Goal: Task Accomplishment & Management: Complete application form

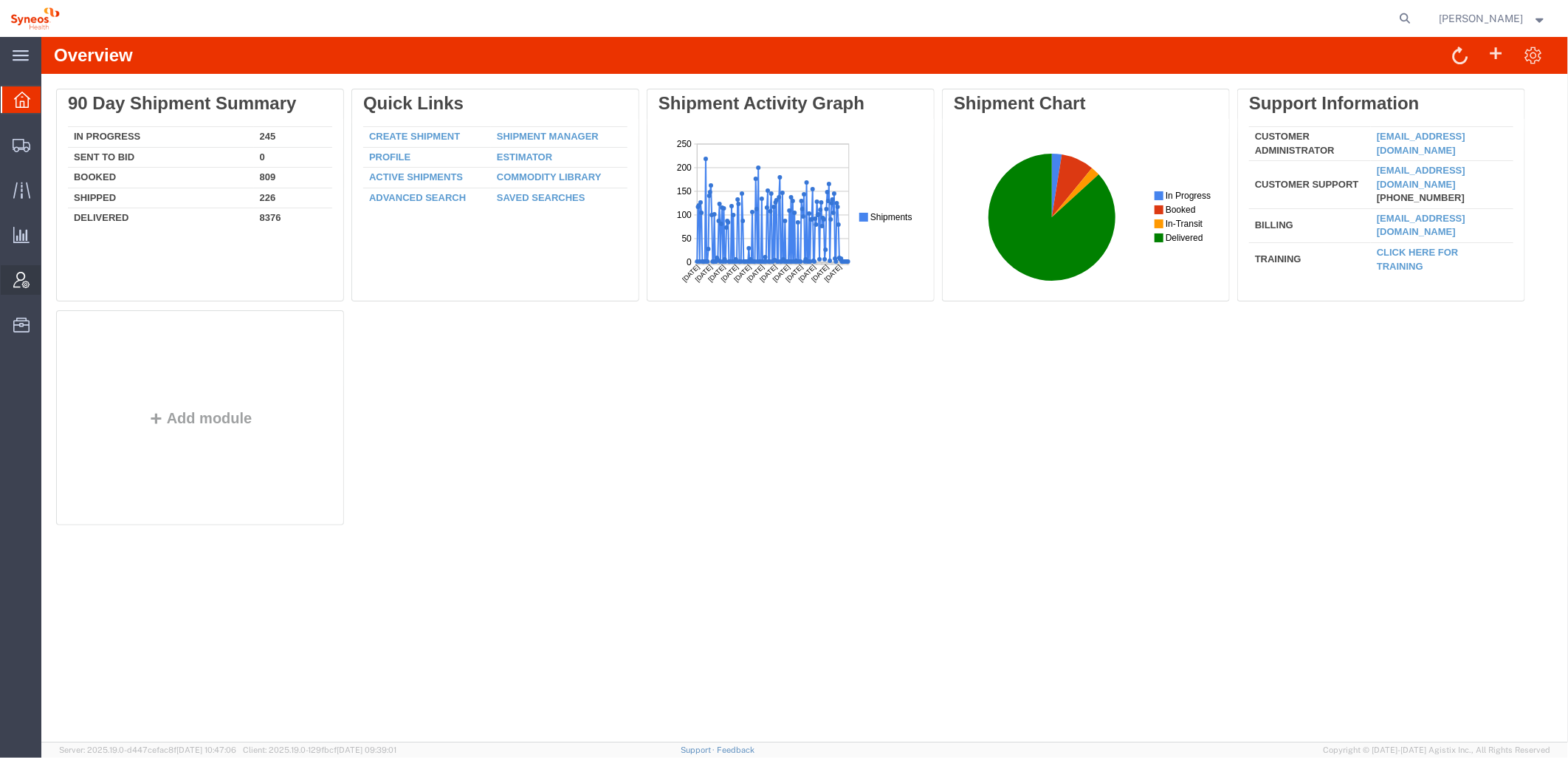
drag, startPoint x: 18, startPoint y: 285, endPoint x: 38, endPoint y: 284, distance: 20.0
click at [18, 285] on icon at bounding box center [21, 280] width 16 height 16
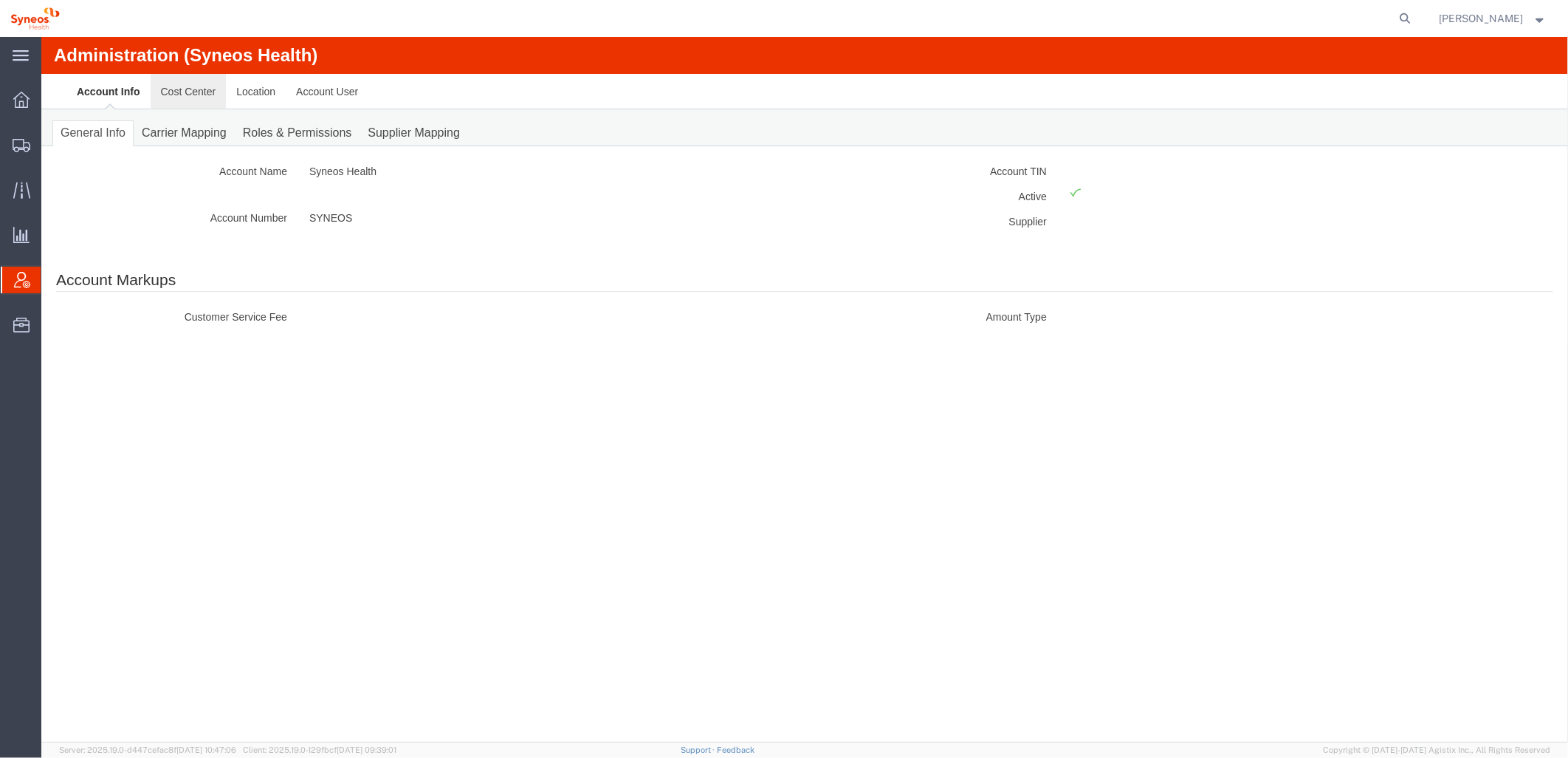
click at [182, 89] on link "Cost Center" at bounding box center [187, 90] width 76 height 36
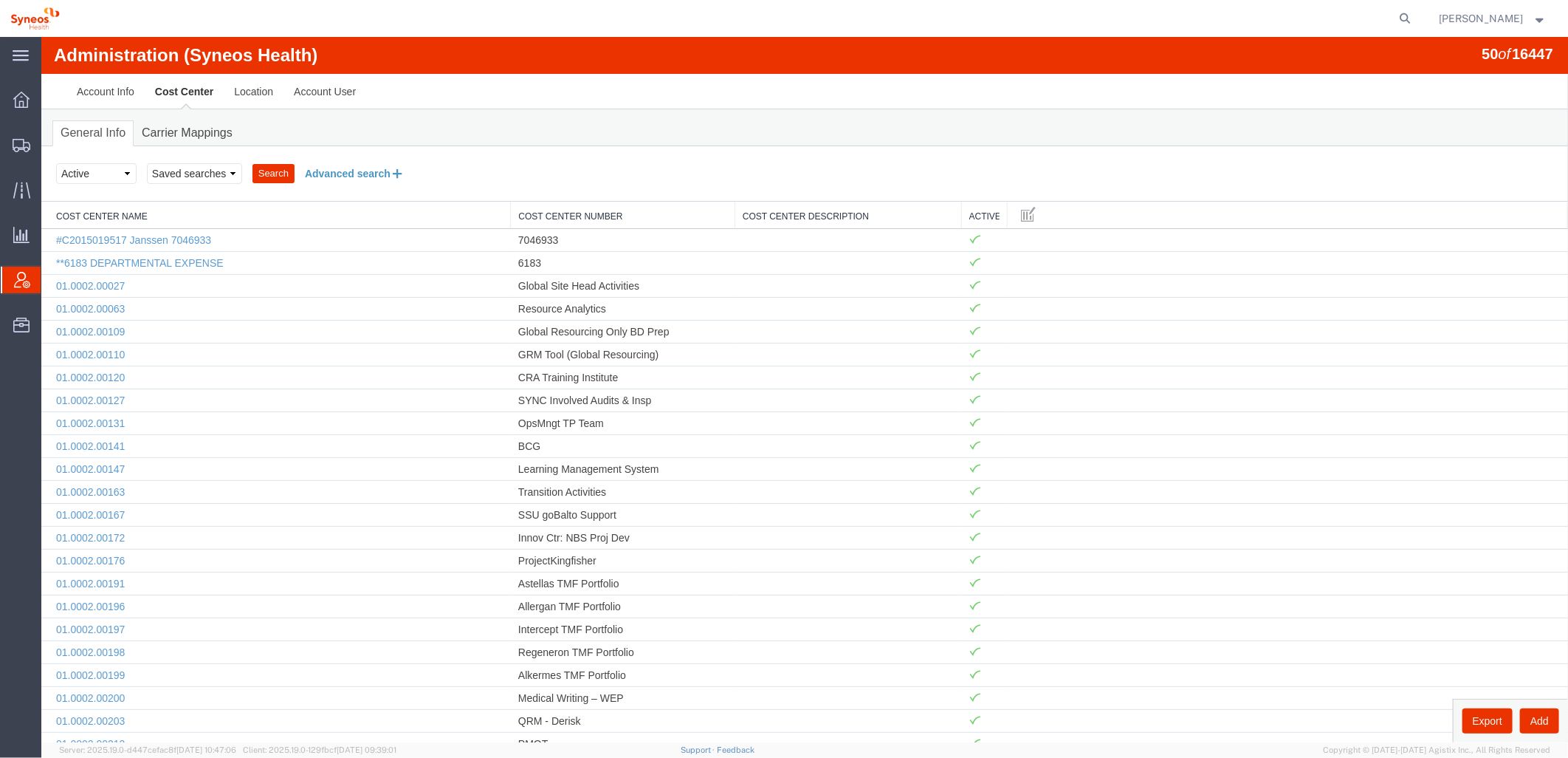
click at [351, 172] on button "Advanced search" at bounding box center [353, 173] width 120 height 25
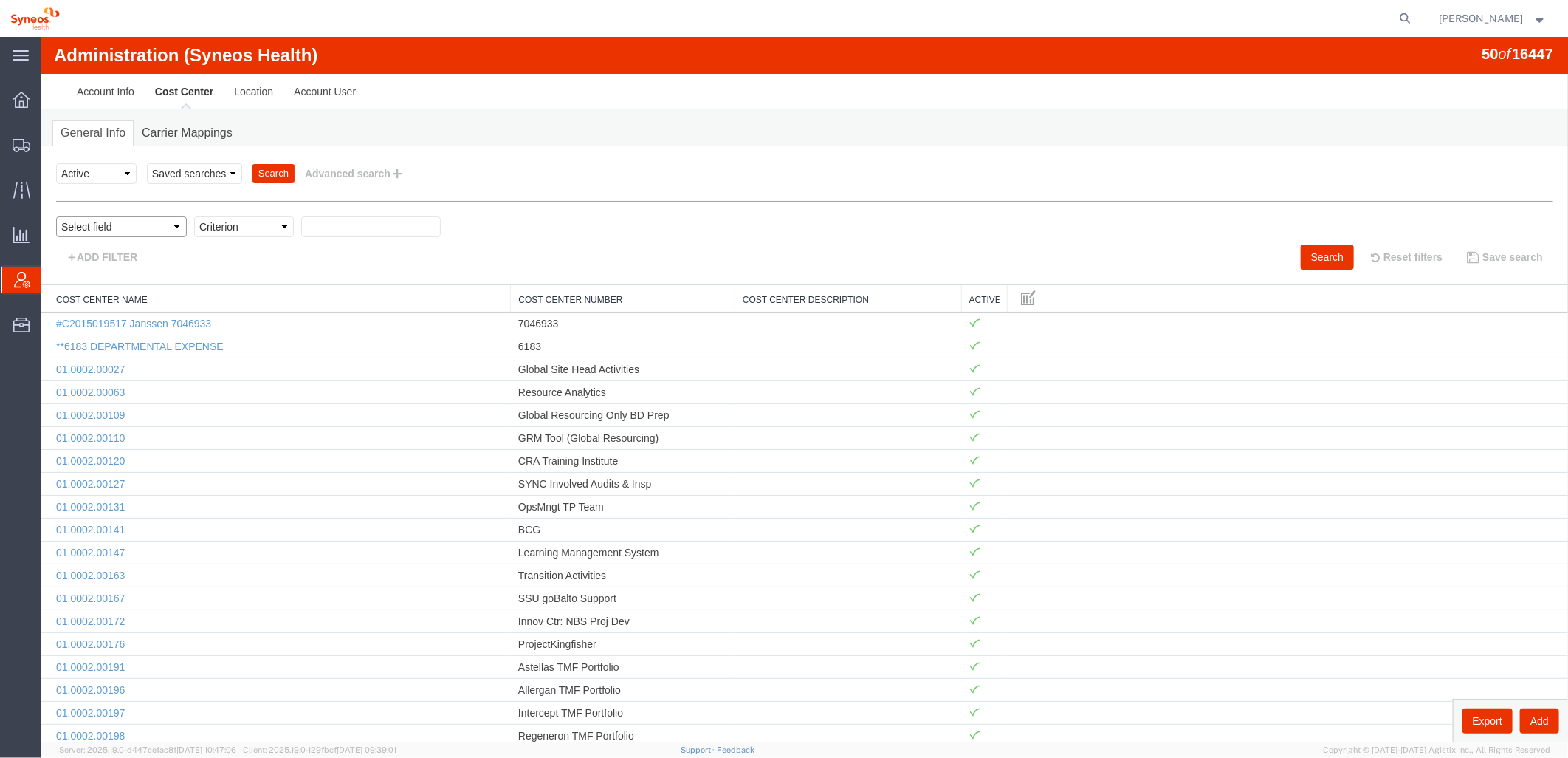
click at [158, 224] on select "Select field Cost Center Description Cost Center Name Cost Center Number" at bounding box center [121, 226] width 131 height 21
select select "costCenterDescr"
click at [56, 215] on select "Select field Cost Center Description Cost Center Name Cost Center Number" at bounding box center [121, 226] width 131 height 21
click at [266, 229] on select "Criterion contains does not contain is is blank is not blank starts with" at bounding box center [243, 226] width 100 height 21
select select "contains"
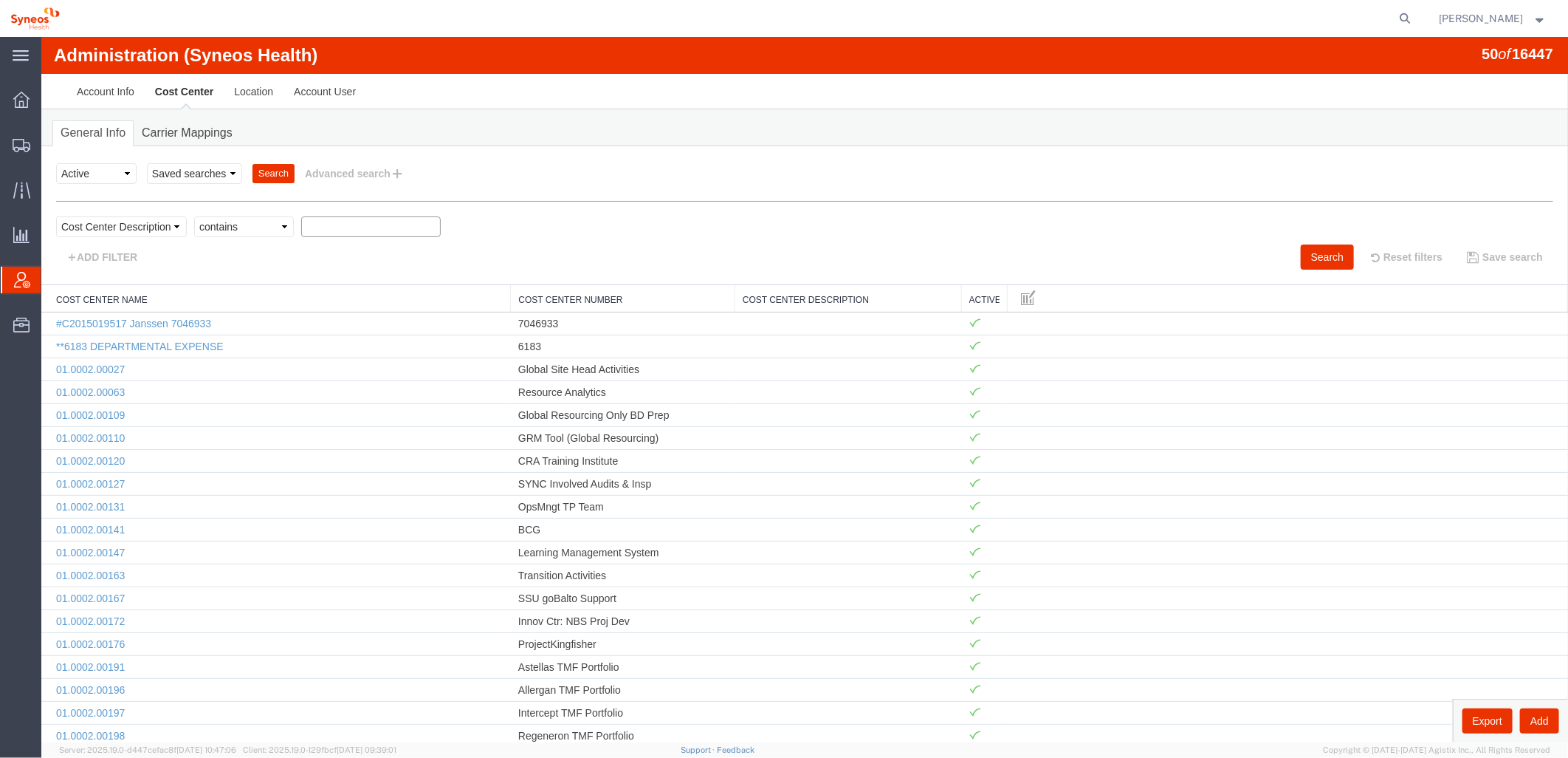
click at [193, 215] on select "Criterion contains does not contain is is blank is not blank starts with" at bounding box center [243, 226] width 100 height 21
click at [128, 171] on select "Select status Active All Inactive" at bounding box center [96, 173] width 81 height 21
select select "ALL"
click at [56, 162] on select "Select status Active All Inactive" at bounding box center [96, 173] width 81 height 21
paste input "5179"
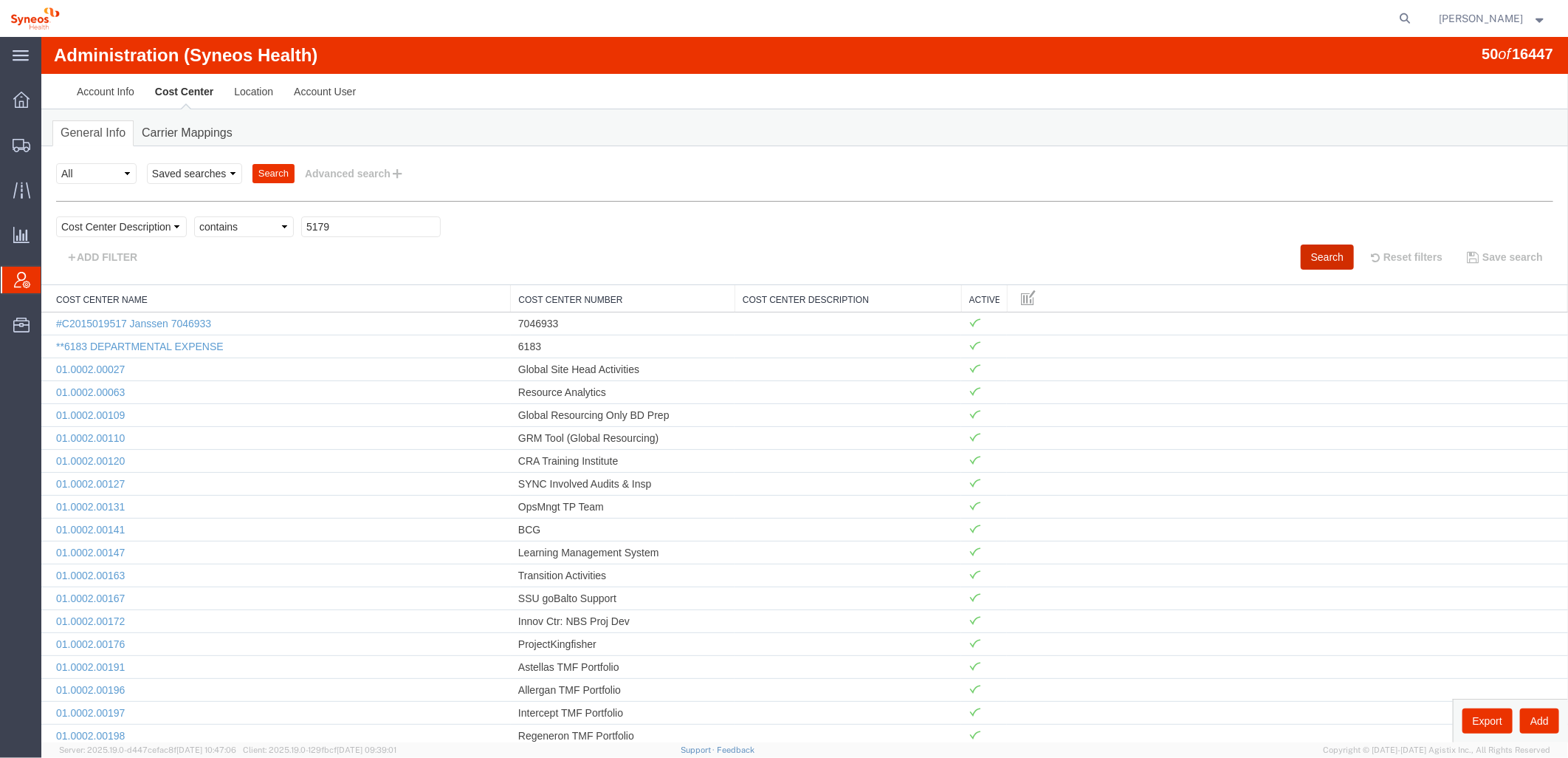
click at [1314, 265] on button "Search" at bounding box center [1326, 257] width 53 height 25
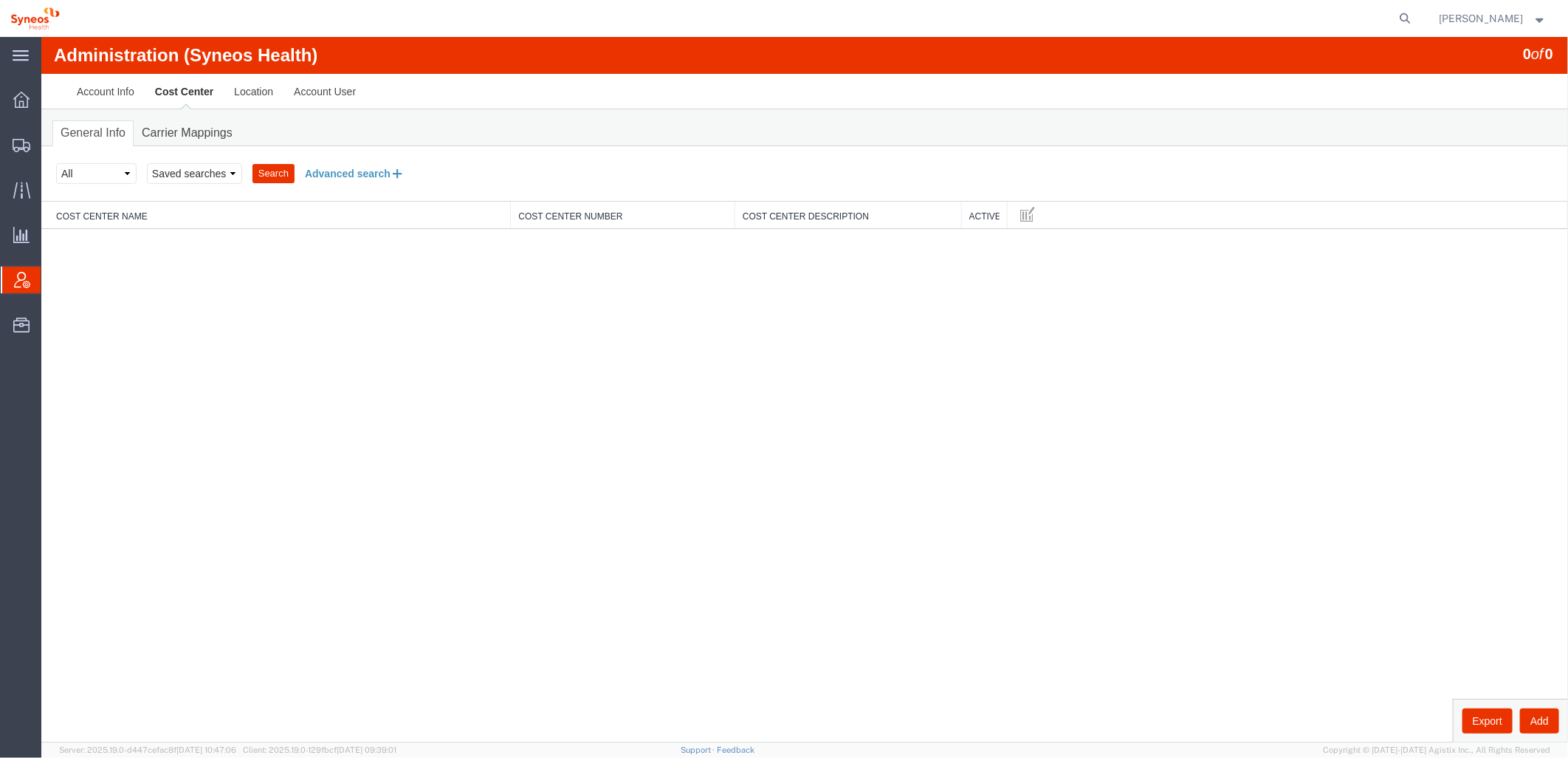
click at [354, 171] on button "Advanced search" at bounding box center [353, 173] width 120 height 25
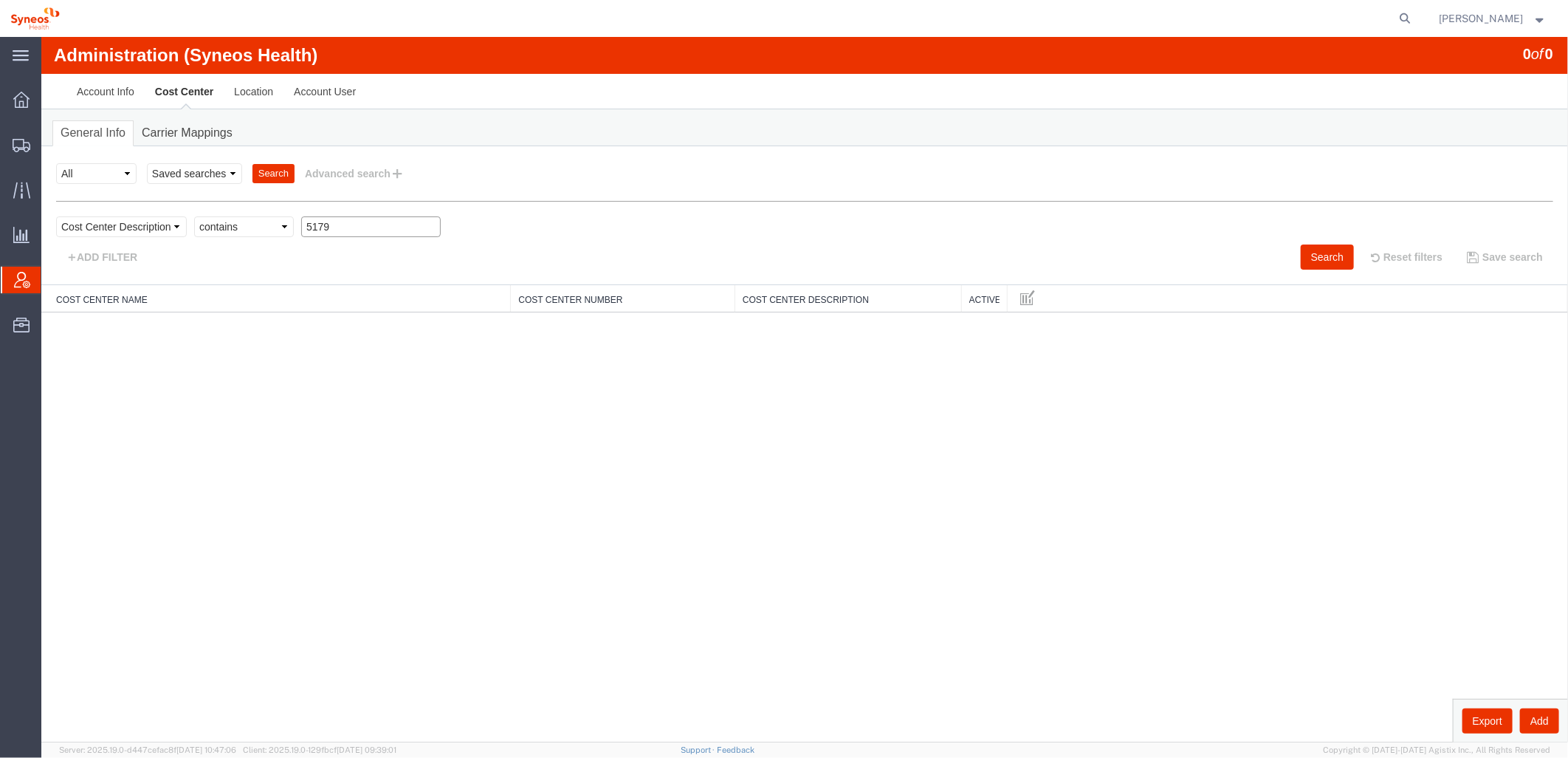
drag, startPoint x: 347, startPoint y: 227, endPoint x: 282, endPoint y: 217, distance: 65.8
click at [282, 217] on div "Select field Cost Center Description Cost Center Name Cost Center Number Criter…" at bounding box center [804, 229] width 1497 height 28
type input "Arrowhead"
click at [1310, 254] on button "Search" at bounding box center [1326, 257] width 53 height 25
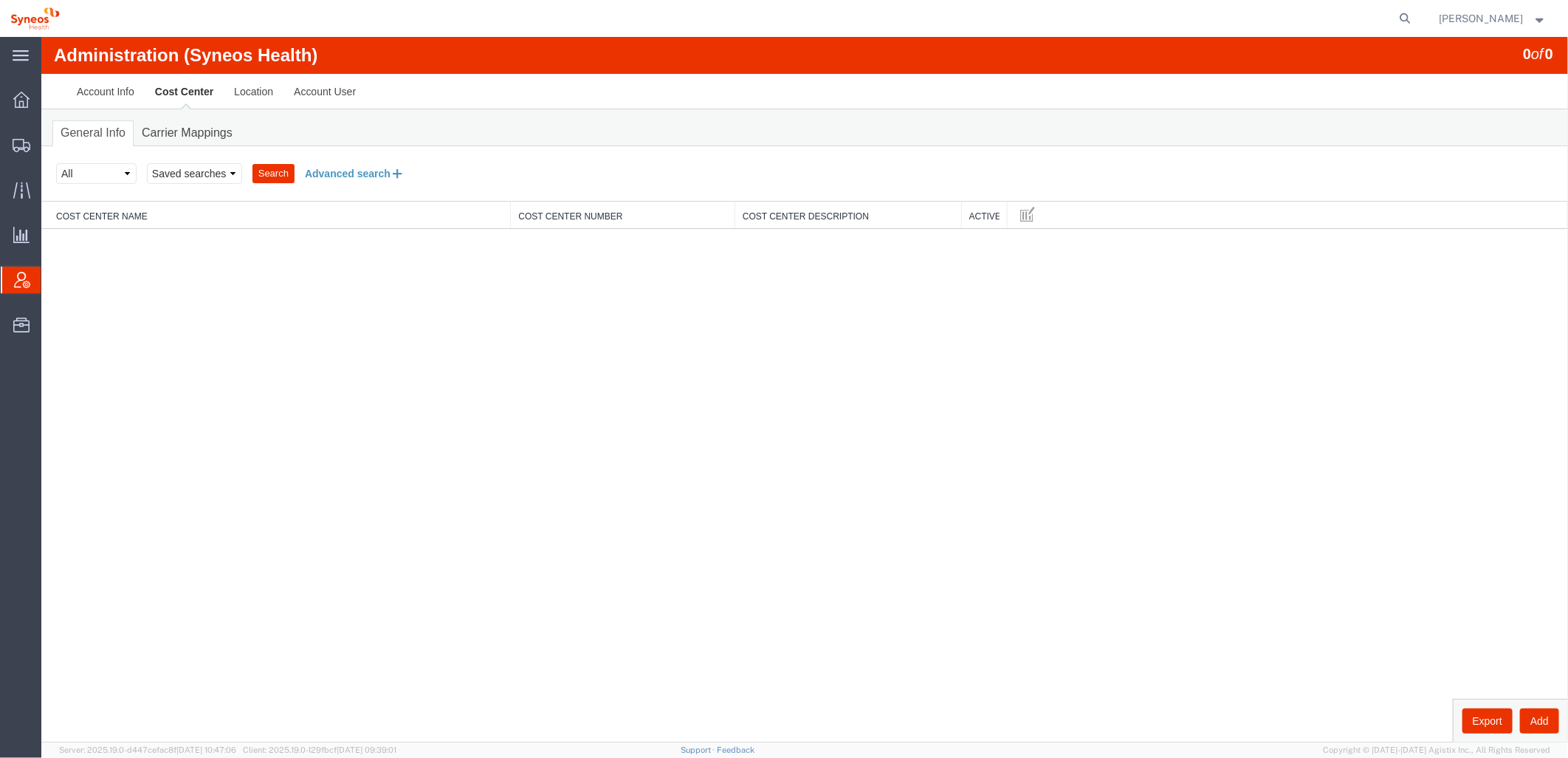
click at [340, 175] on button "Advanced search" at bounding box center [353, 173] width 120 height 25
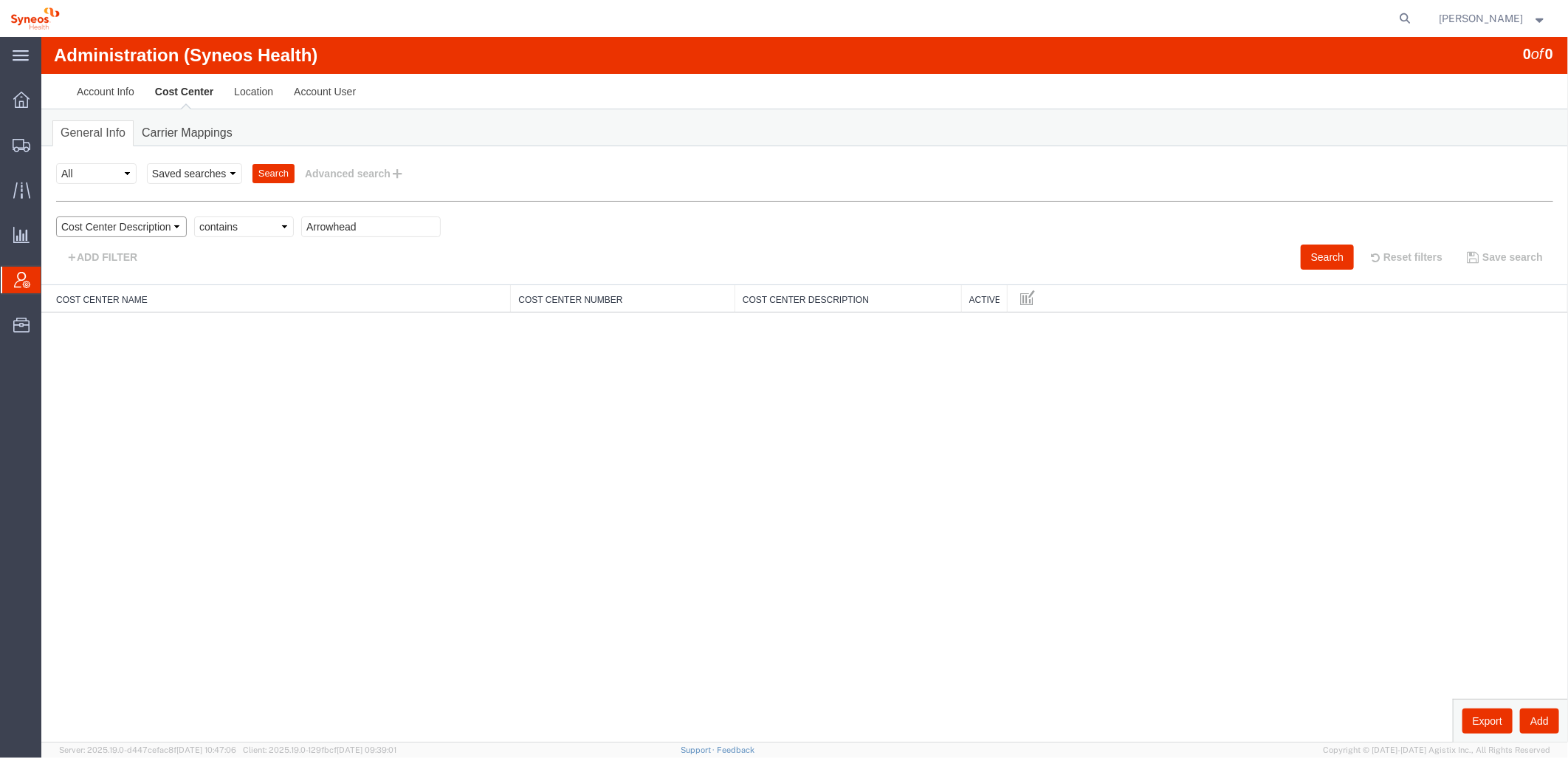
click at [175, 223] on select "Select field Cost Center Description Cost Center Name Cost Center Number" at bounding box center [121, 226] width 131 height 21
select select "costCenterName"
click at [56, 215] on select "Select field Cost Center Description Cost Center Name Cost Center Number" at bounding box center [121, 226] width 131 height 21
click at [345, 227] on input "text" at bounding box center [370, 226] width 139 height 21
type input "arrowhead"
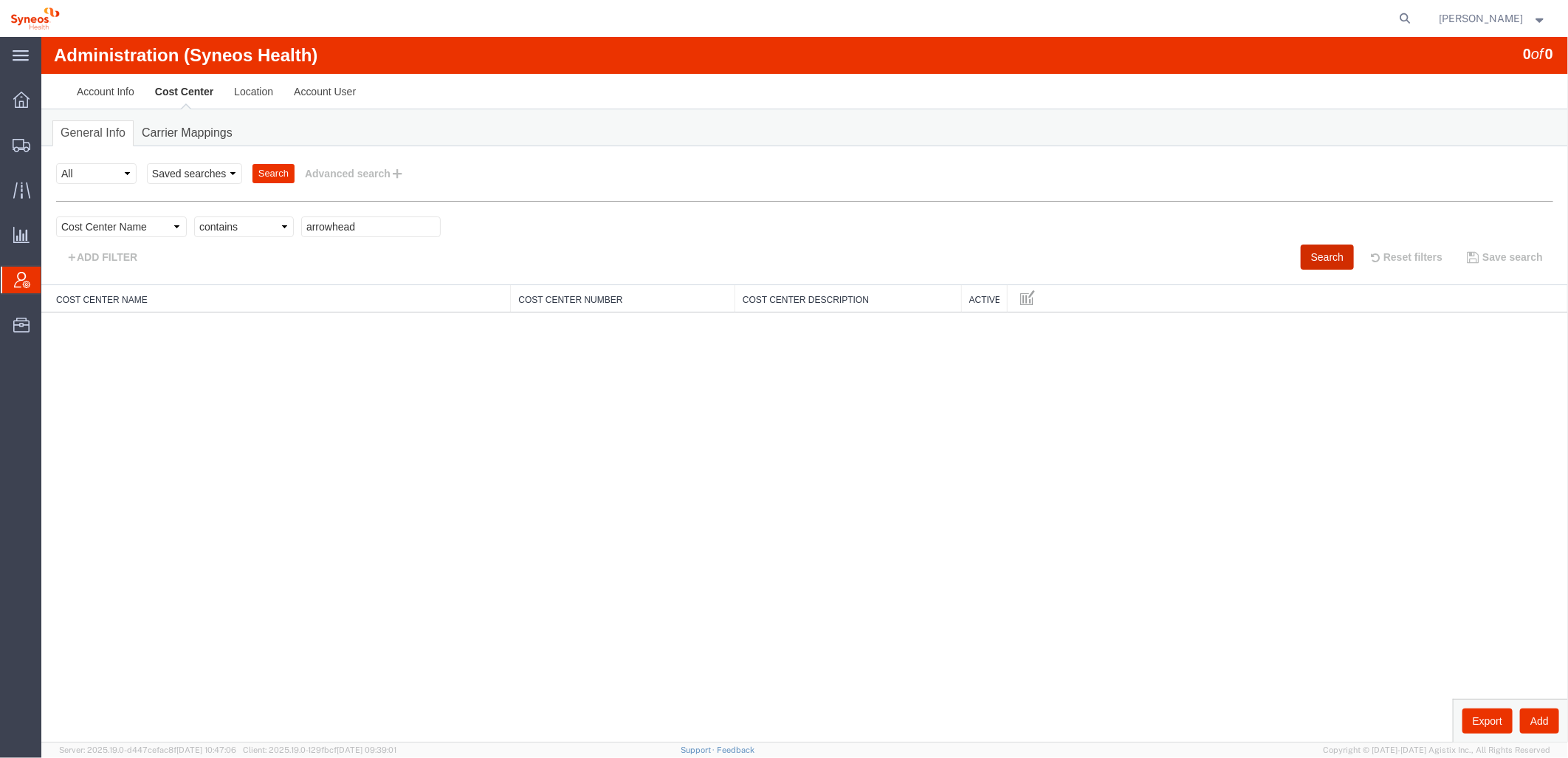
click at [1310, 251] on button "Search" at bounding box center [1326, 257] width 53 height 25
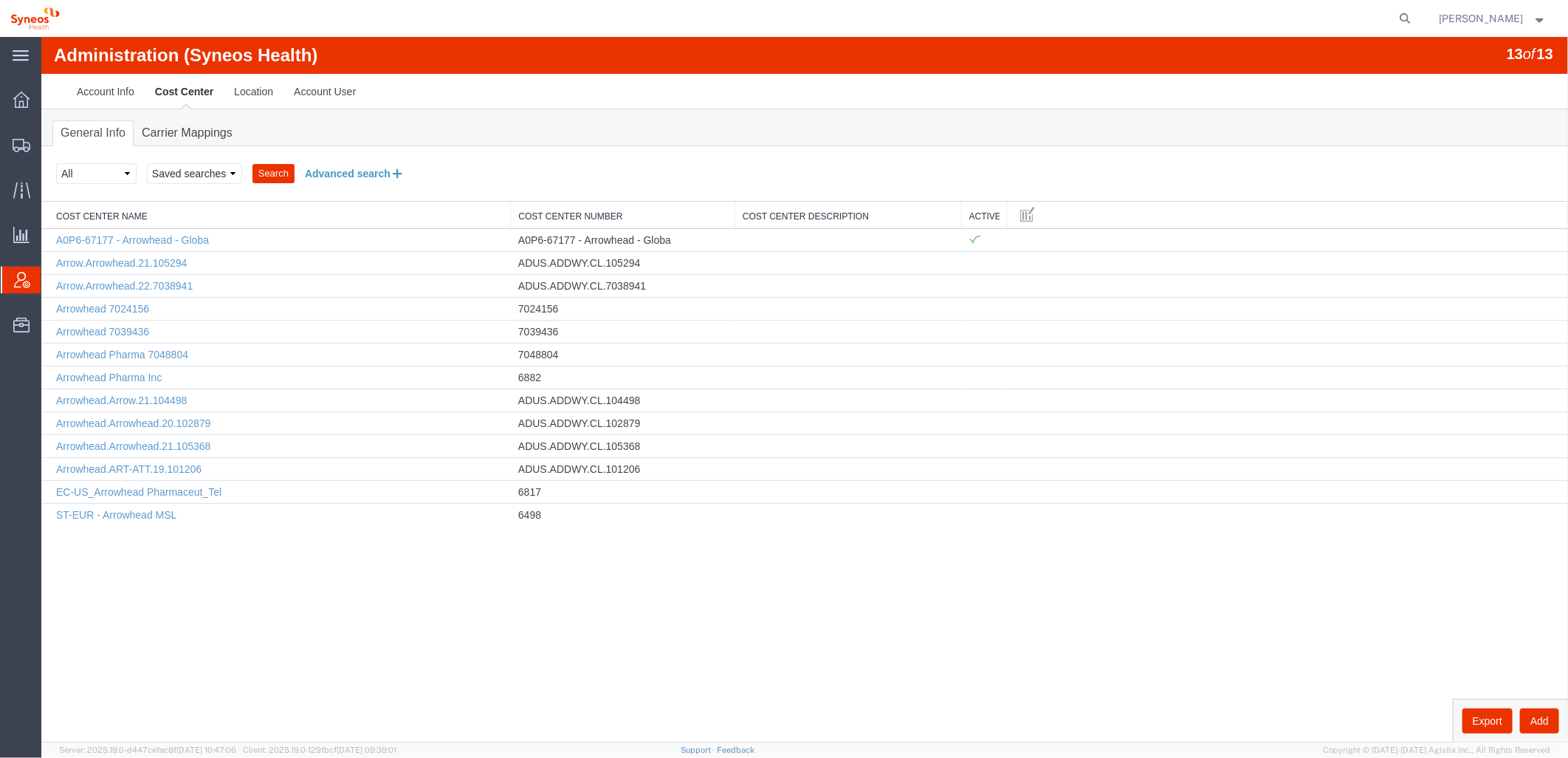
click at [330, 177] on button "Advanced search" at bounding box center [353, 173] width 120 height 25
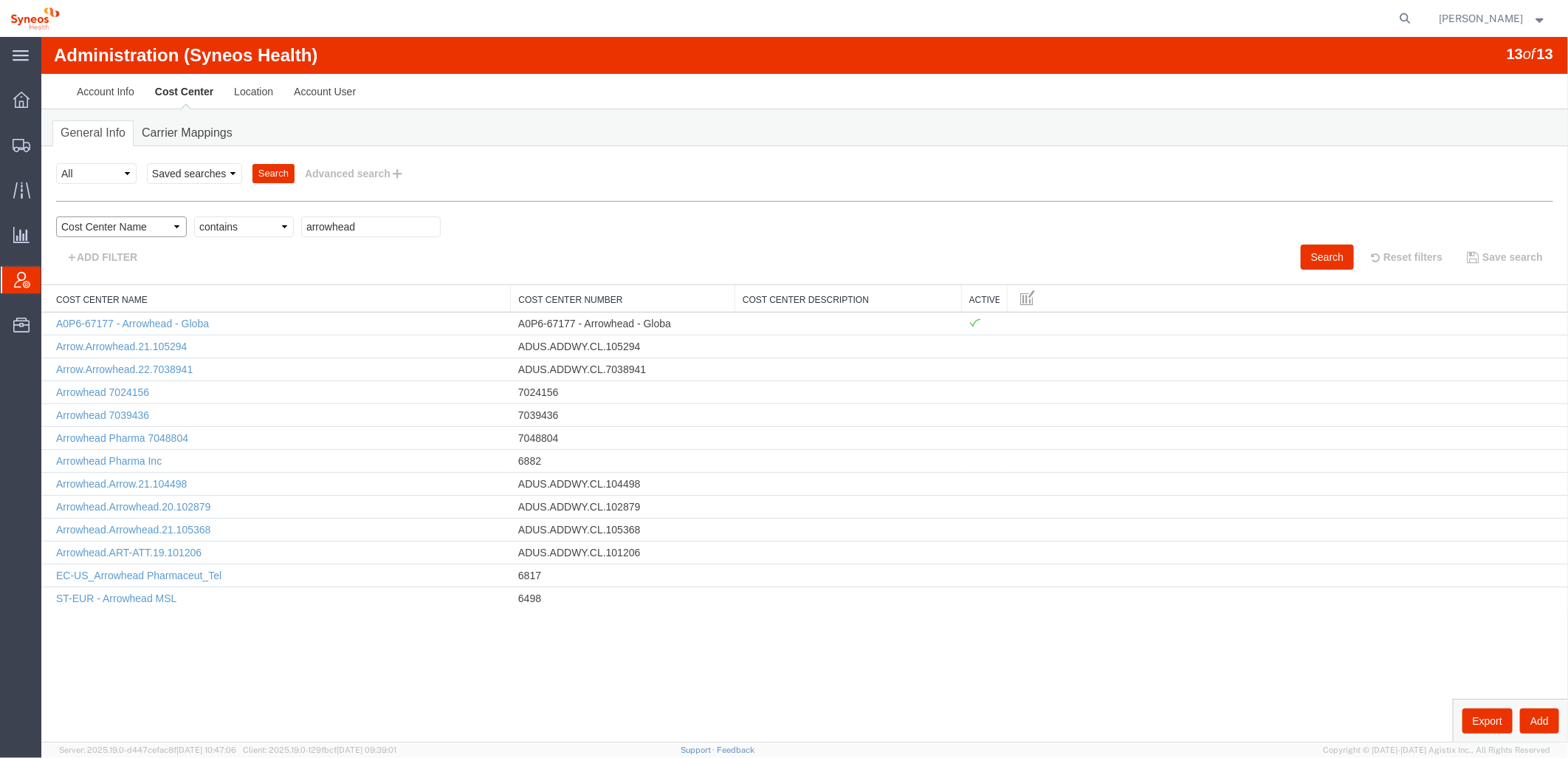
click at [174, 230] on select "Select field Cost Center Description Cost Center Name Cost Center Number" at bounding box center [121, 226] width 131 height 21
select select "costCenterNum"
click at [56, 215] on select "Select field Cost Center Description Cost Center Name Cost Center Number" at bounding box center [121, 226] width 131 height 21
click at [355, 229] on input "text" at bounding box center [370, 226] width 139 height 21
click at [372, 229] on input "517" at bounding box center [370, 226] width 139 height 21
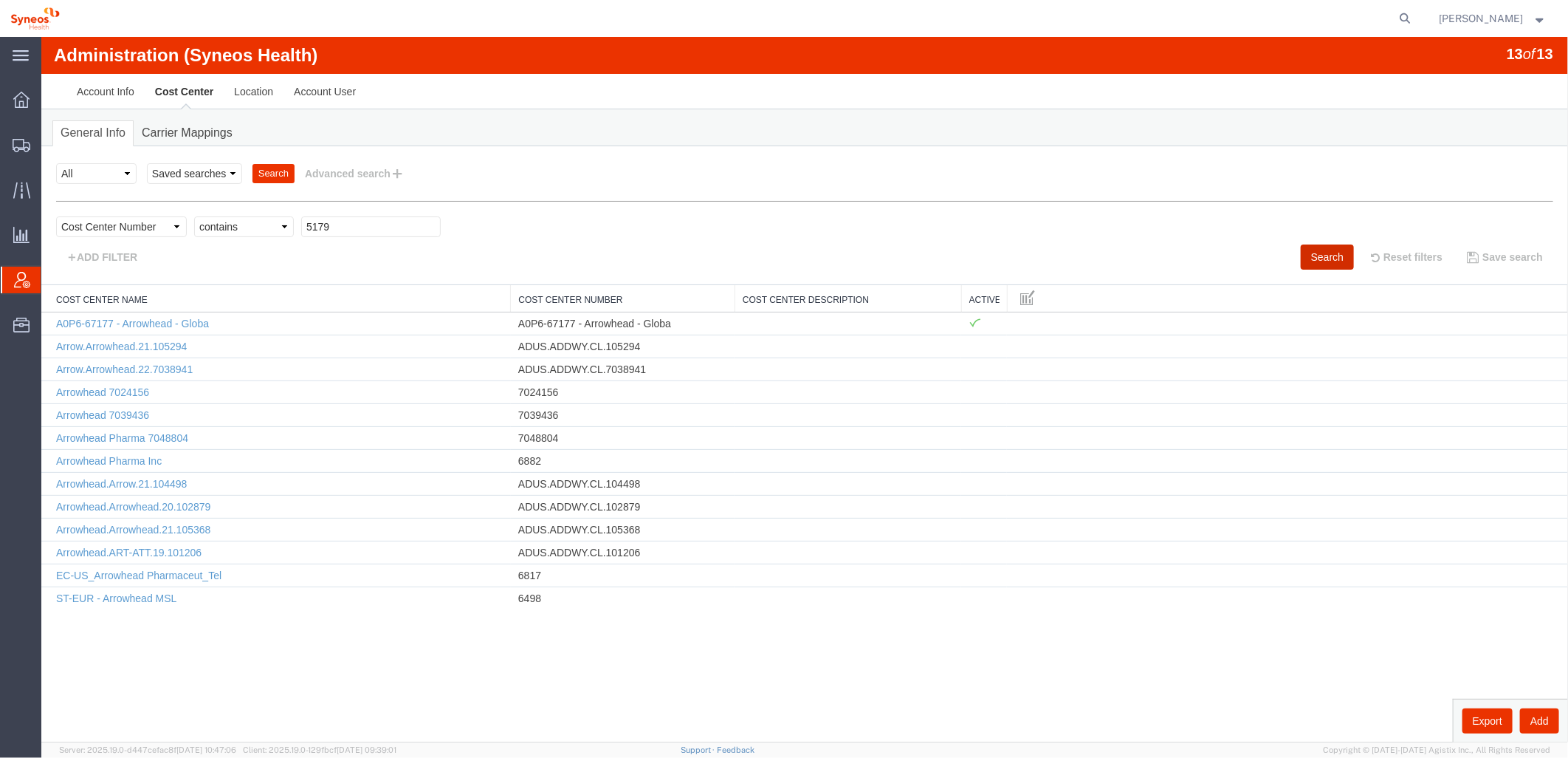
click at [1316, 256] on button "Search" at bounding box center [1326, 257] width 53 height 25
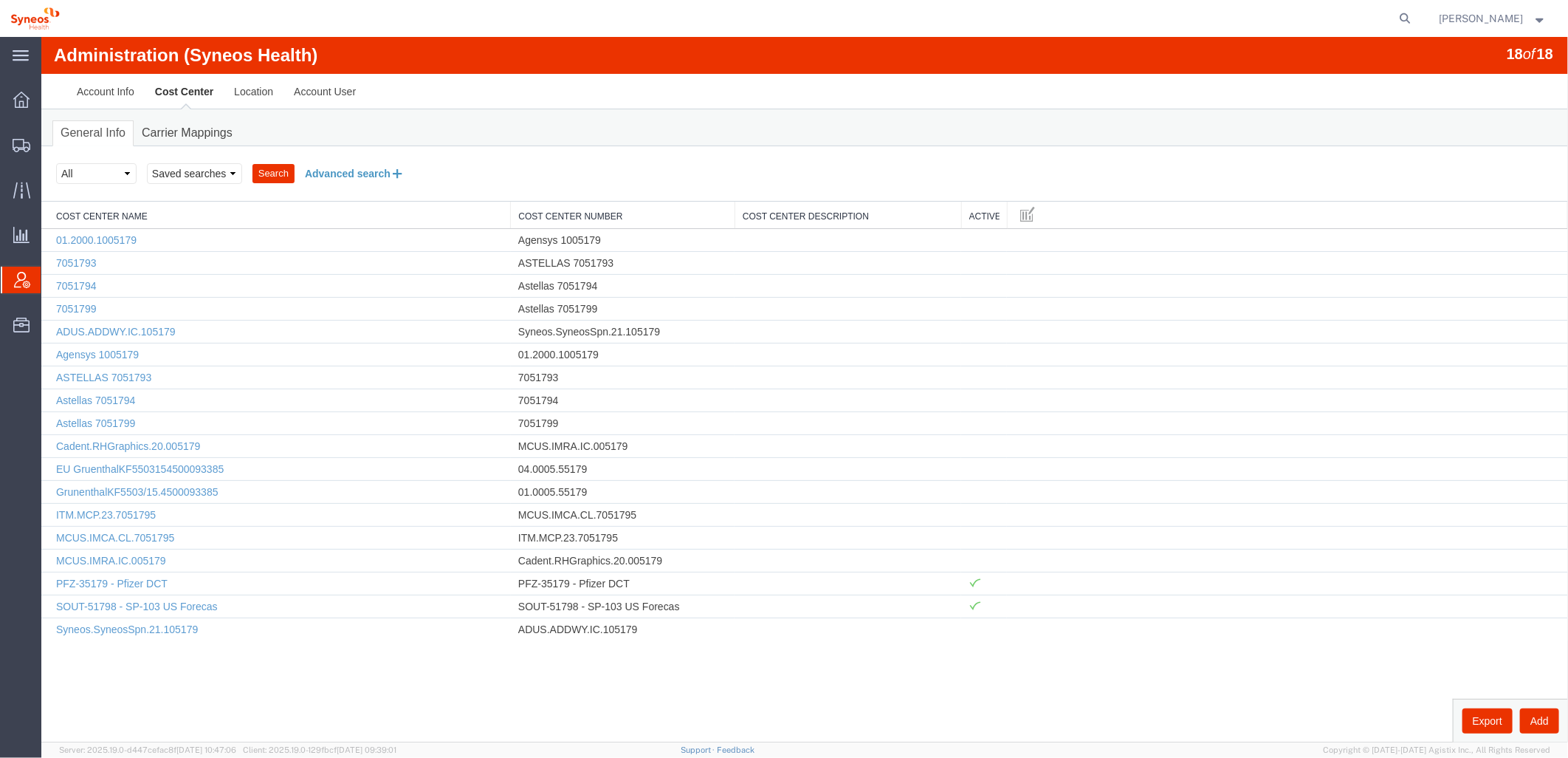
click at [332, 173] on button "Advanced search" at bounding box center [353, 173] width 120 height 25
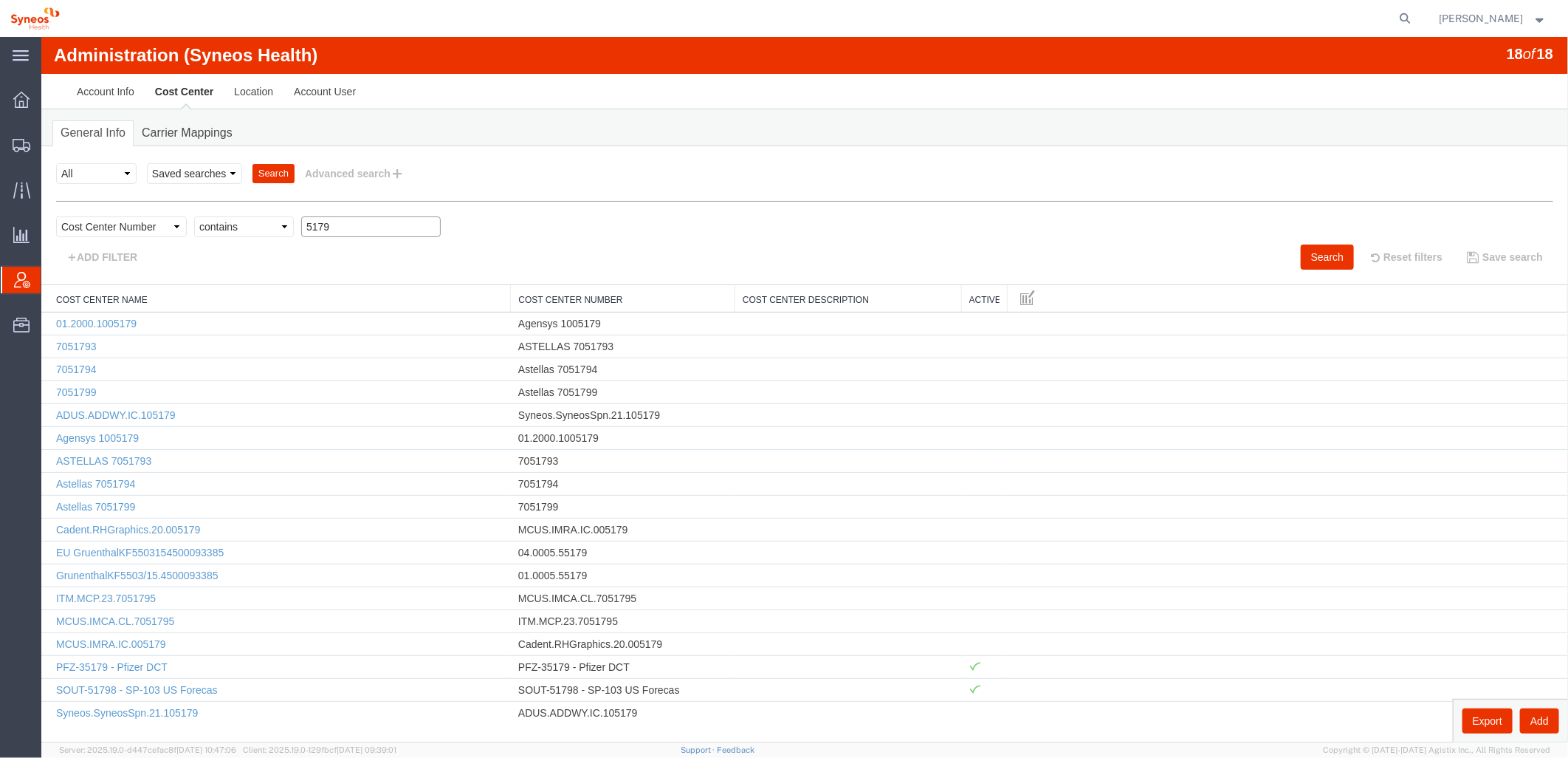
drag, startPoint x: 350, startPoint y: 225, endPoint x: 267, endPoint y: 219, distance: 83.2
click at [267, 219] on div "Select field Cost Center Description Cost Center Name Cost Center Number Criter…" at bounding box center [804, 229] width 1497 height 28
type input "arrowhead"
click at [1309, 260] on button "Search" at bounding box center [1326, 257] width 53 height 25
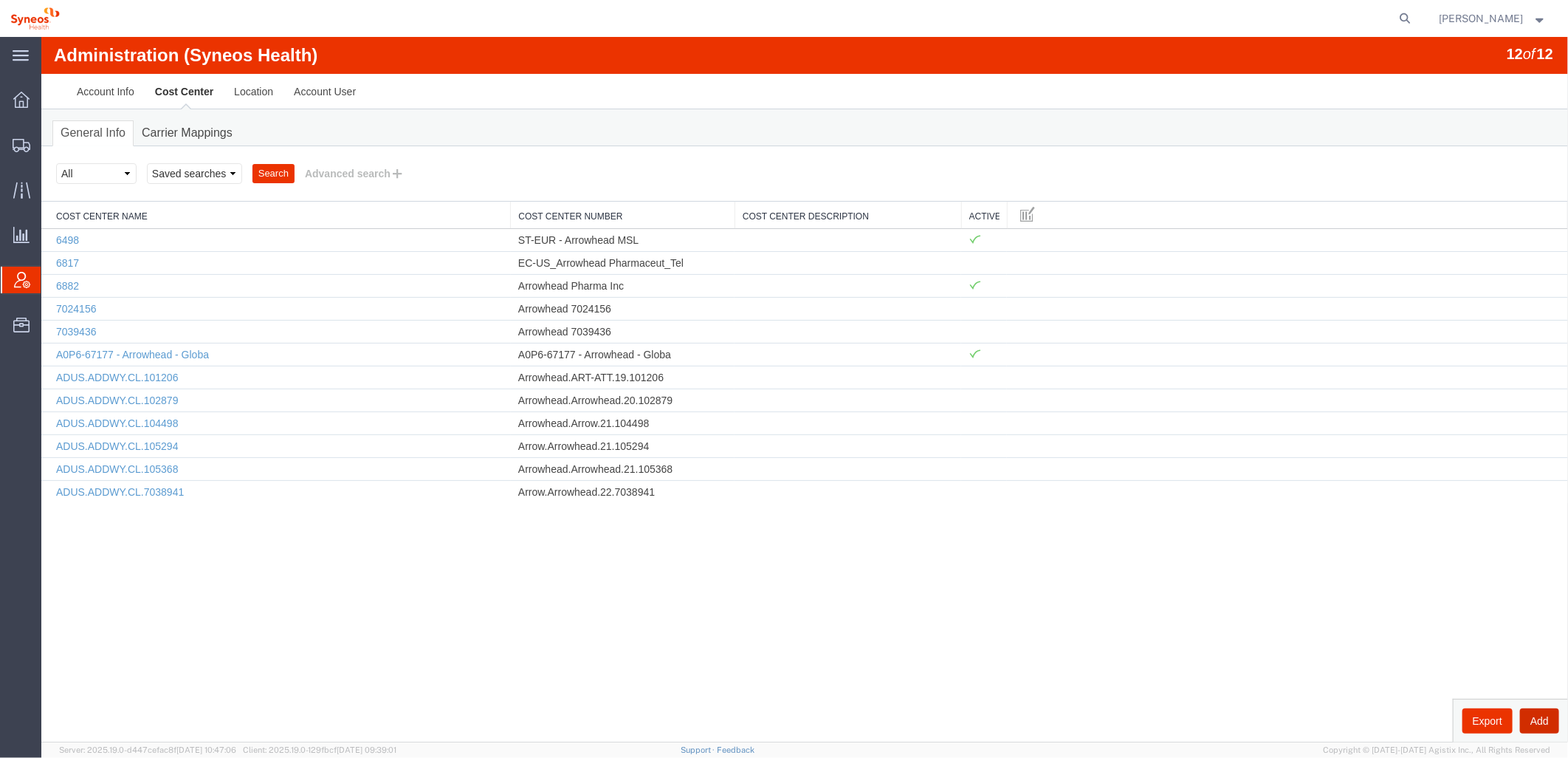
click at [1537, 723] on button "Add" at bounding box center [1538, 720] width 39 height 25
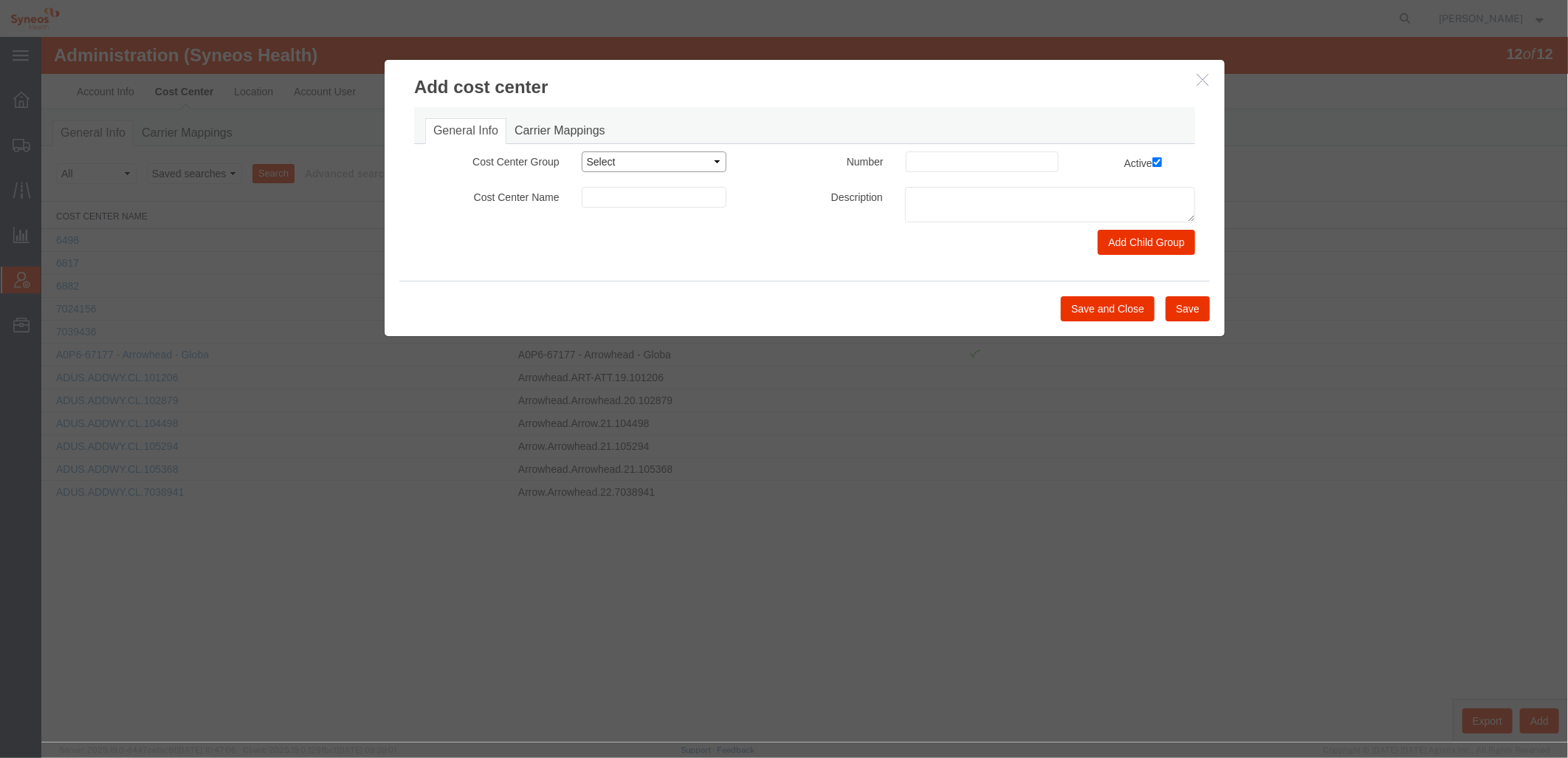
click at [682, 159] on select "Select Buyer Cost Center Department Operations Number Order Number Sales Person" at bounding box center [653, 161] width 145 height 21
select select "COSTCENTER"
click at [581, 151] on select "Select Buyer Cost Center Department Operations Number Order Number Sales Person" at bounding box center [653, 161] width 145 height 21
paste input "Arrowhead FRM BU 5179"
type input "Arrowhead FRM BU 5179"
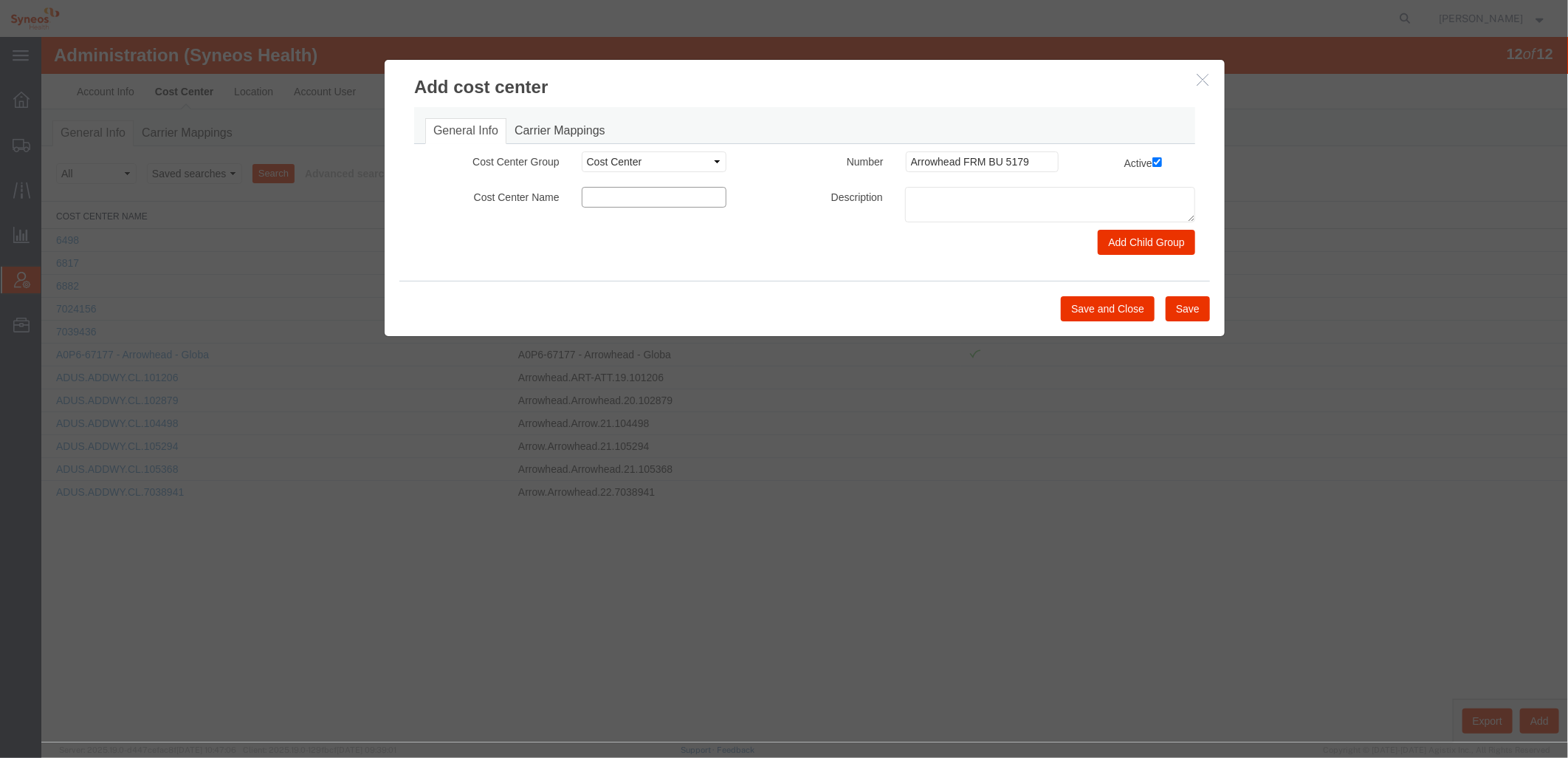
paste input "Arrowhead FRM BU 5179"
type input "Arrowhead FRM BU 5179"
paste textarea "Arrowhead FRM BU 5179"
type textarea "Arrowhead FRM BU 5179"
click at [1119, 306] on button "Save and Close" at bounding box center [1107, 307] width 94 height 25
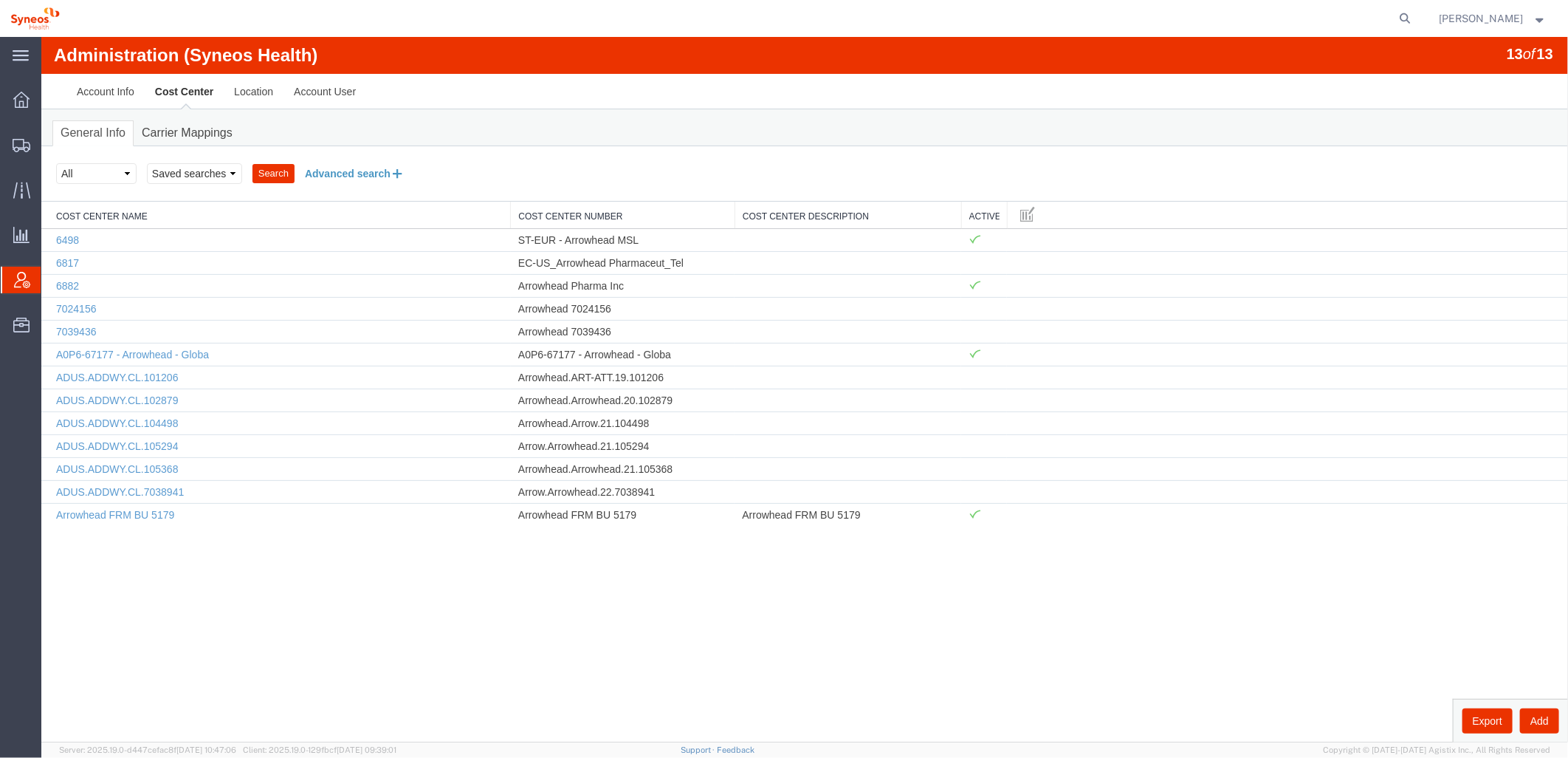
click at [362, 171] on button "Advanced search" at bounding box center [353, 173] width 120 height 25
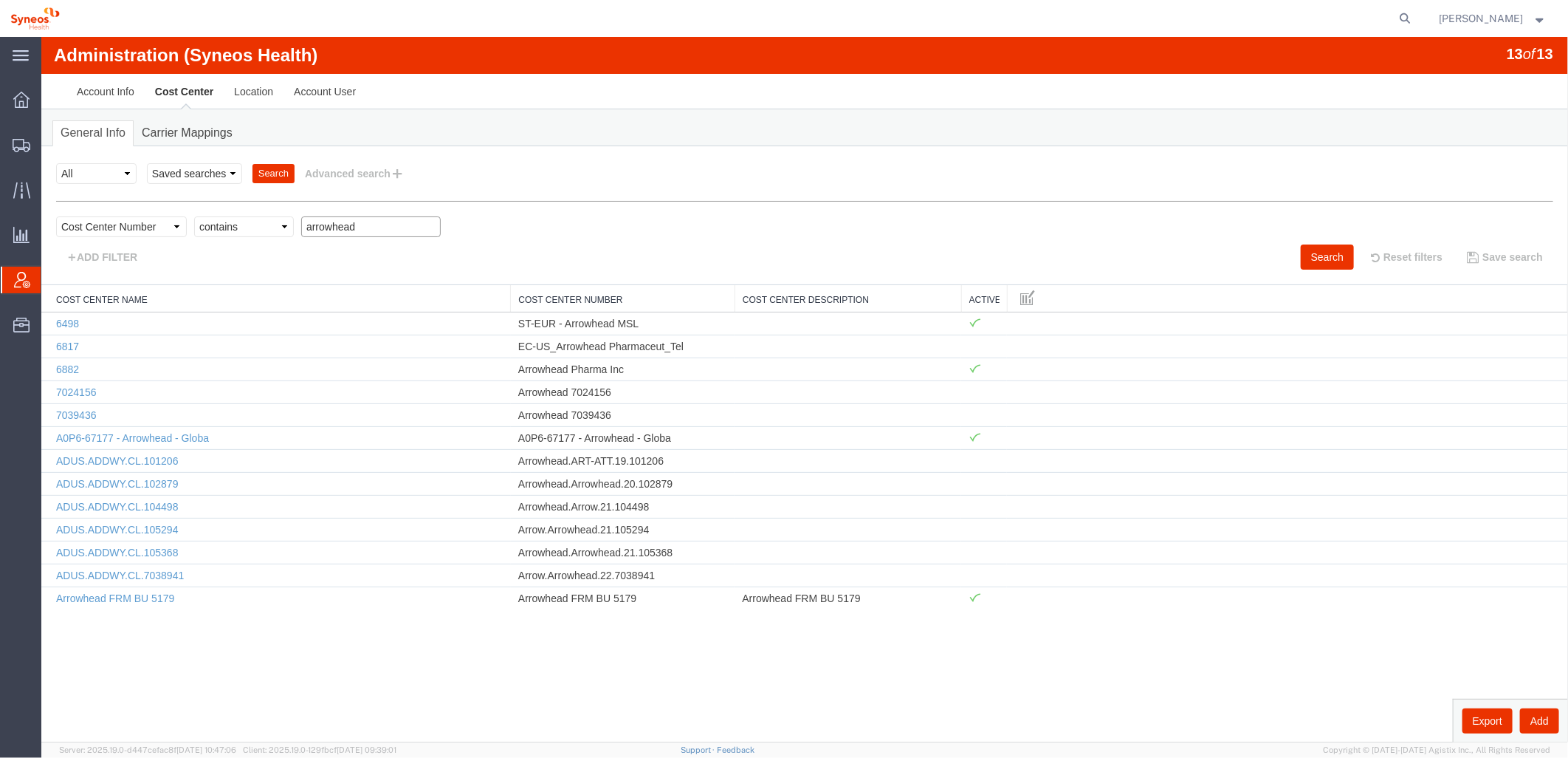
drag, startPoint x: 376, startPoint y: 229, endPoint x: 277, endPoint y: 226, distance: 99.0
click at [277, 226] on div "Select field Cost Center Description Cost Center Name Cost Center Number Criter…" at bounding box center [804, 229] width 1497 height 28
type input "5179"
click at [1325, 254] on button "Search" at bounding box center [1326, 257] width 53 height 25
